Goal: Complete application form: Complete application form

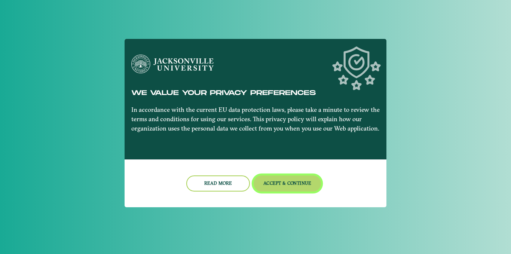
click at [303, 178] on button "Accept & Continue" at bounding box center [288, 184] width 68 height 16
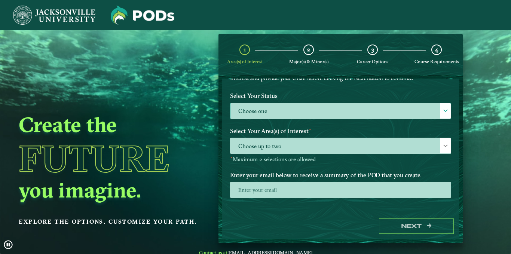
scroll to position [61, 0]
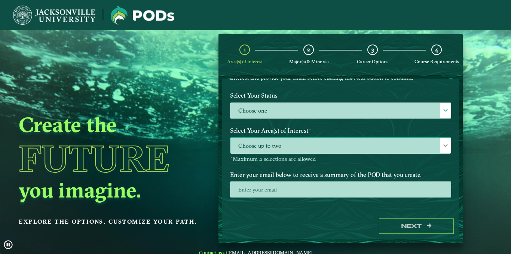
click at [310, 152] on span "Choose up to two" at bounding box center [341, 146] width 221 height 16
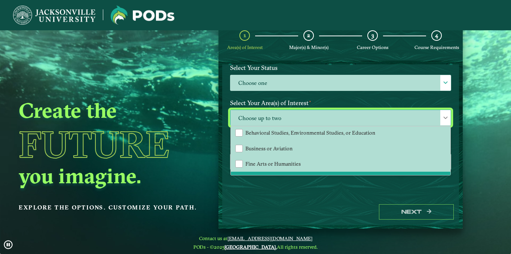
scroll to position [0, 0]
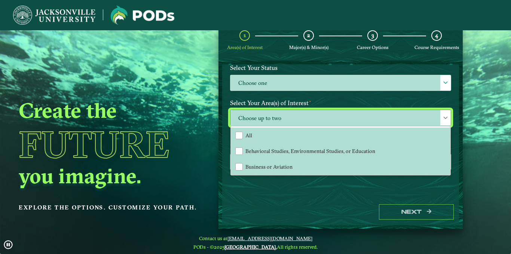
click at [294, 114] on span "Choose up to two" at bounding box center [341, 118] width 221 height 16
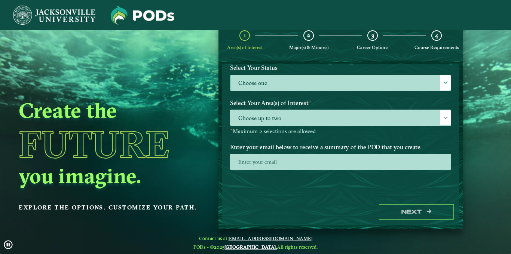
click at [279, 79] on label "Choose one" at bounding box center [341, 83] width 221 height 16
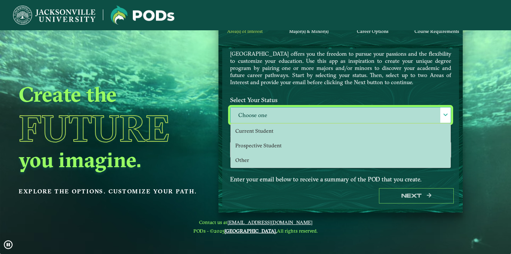
scroll to position [27, 0]
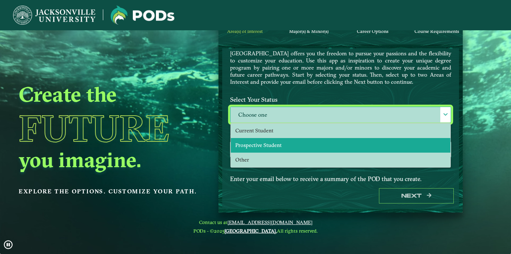
click at [276, 146] on span "Prospective Student" at bounding box center [258, 145] width 46 height 7
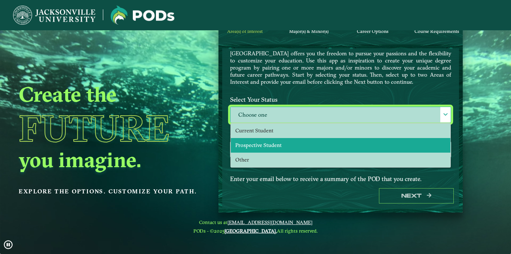
select select "[object Object]"
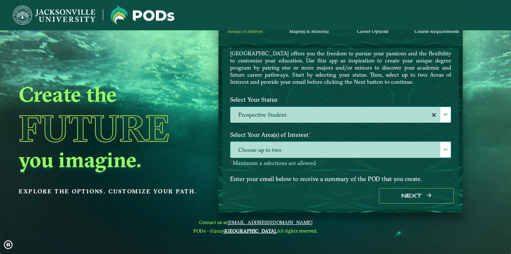
click at [268, 144] on span "Choose up to two" at bounding box center [341, 150] width 221 height 16
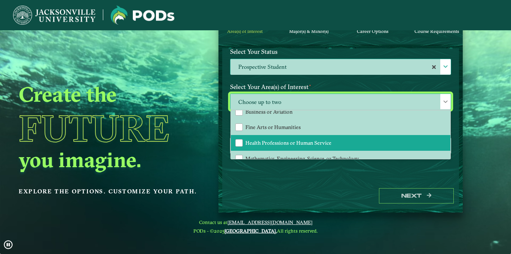
scroll to position [39, 0]
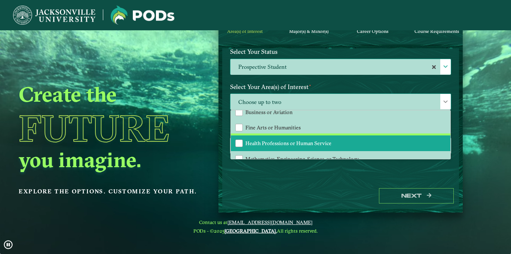
click at [276, 140] on li "Health Professions or Human Service" at bounding box center [341, 144] width 220 height 16
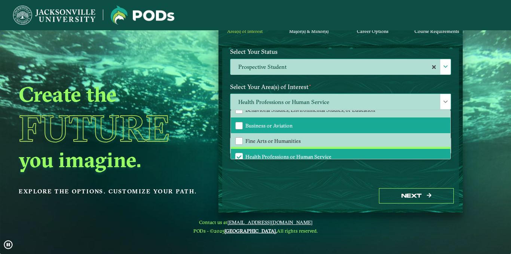
scroll to position [22, 0]
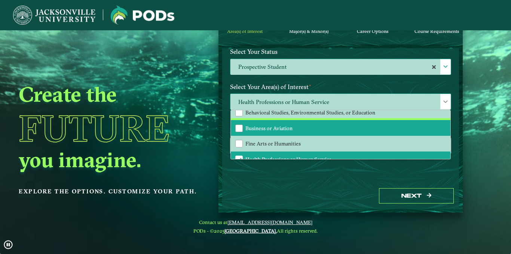
click at [288, 126] on span "Business or Aviation" at bounding box center [269, 128] width 47 height 7
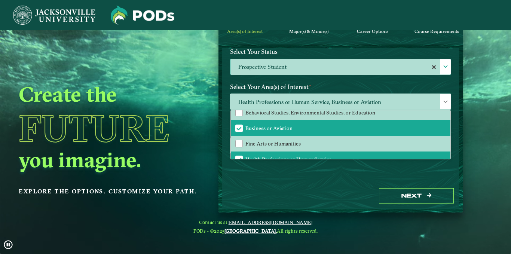
click at [341, 183] on div "Next" at bounding box center [340, 196] width 237 height 26
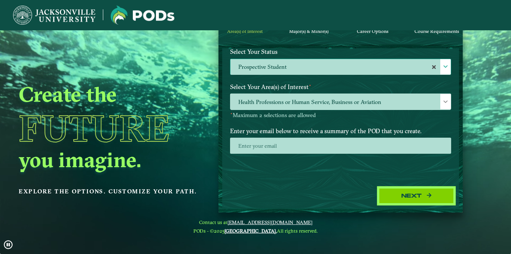
click at [409, 194] on button "Next" at bounding box center [416, 195] width 75 height 15
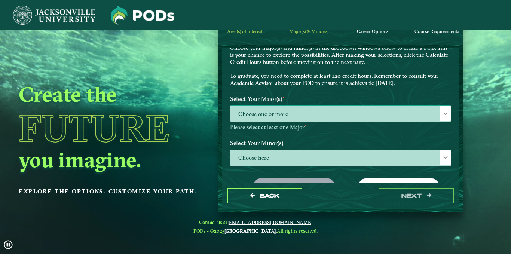
scroll to position [42, 0]
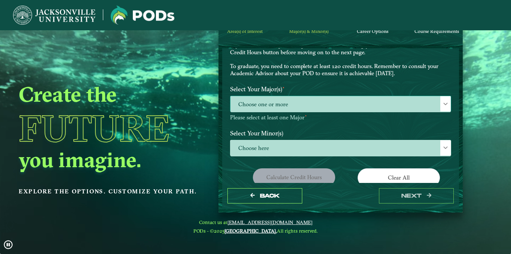
click at [333, 108] on span "Choose one or more" at bounding box center [341, 104] width 221 height 16
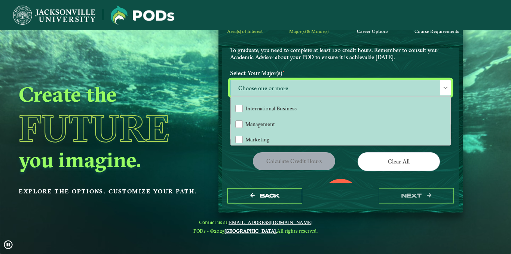
scroll to position [124, 0]
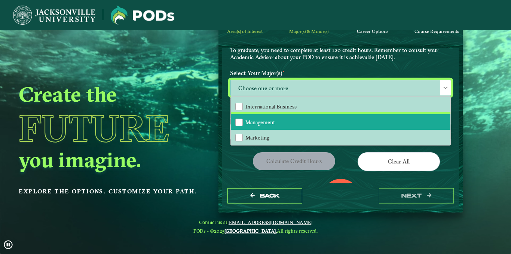
click at [294, 117] on li "Management" at bounding box center [341, 122] width 220 height 16
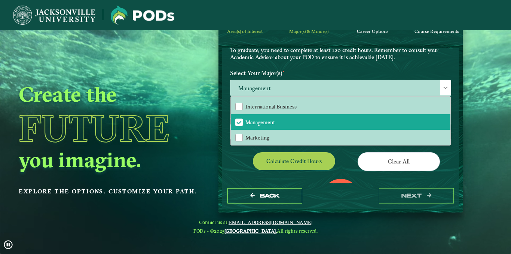
click at [220, 142] on div "Create the Future you imagine. Explore the options. Customize your path." at bounding box center [110, 127] width 220 height 254
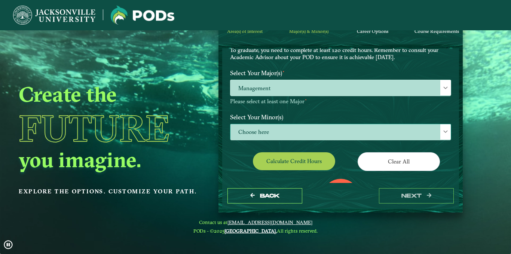
click at [311, 129] on span "Choose here" at bounding box center [341, 132] width 221 height 16
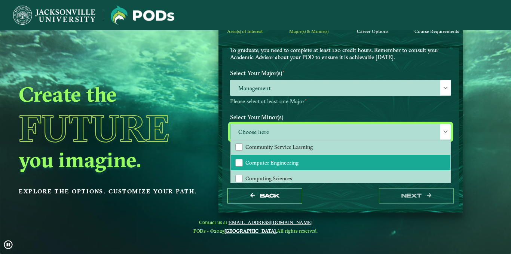
scroll to position [207, 0]
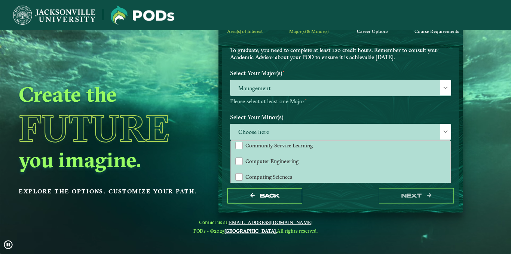
click at [228, 152] on div "EXPLORE OUR PROGRAMS Choose your major(s) and minor(s) in the dropdown windows …" at bounding box center [340, 115] width 237 height 135
